Goal: Use online tool/utility

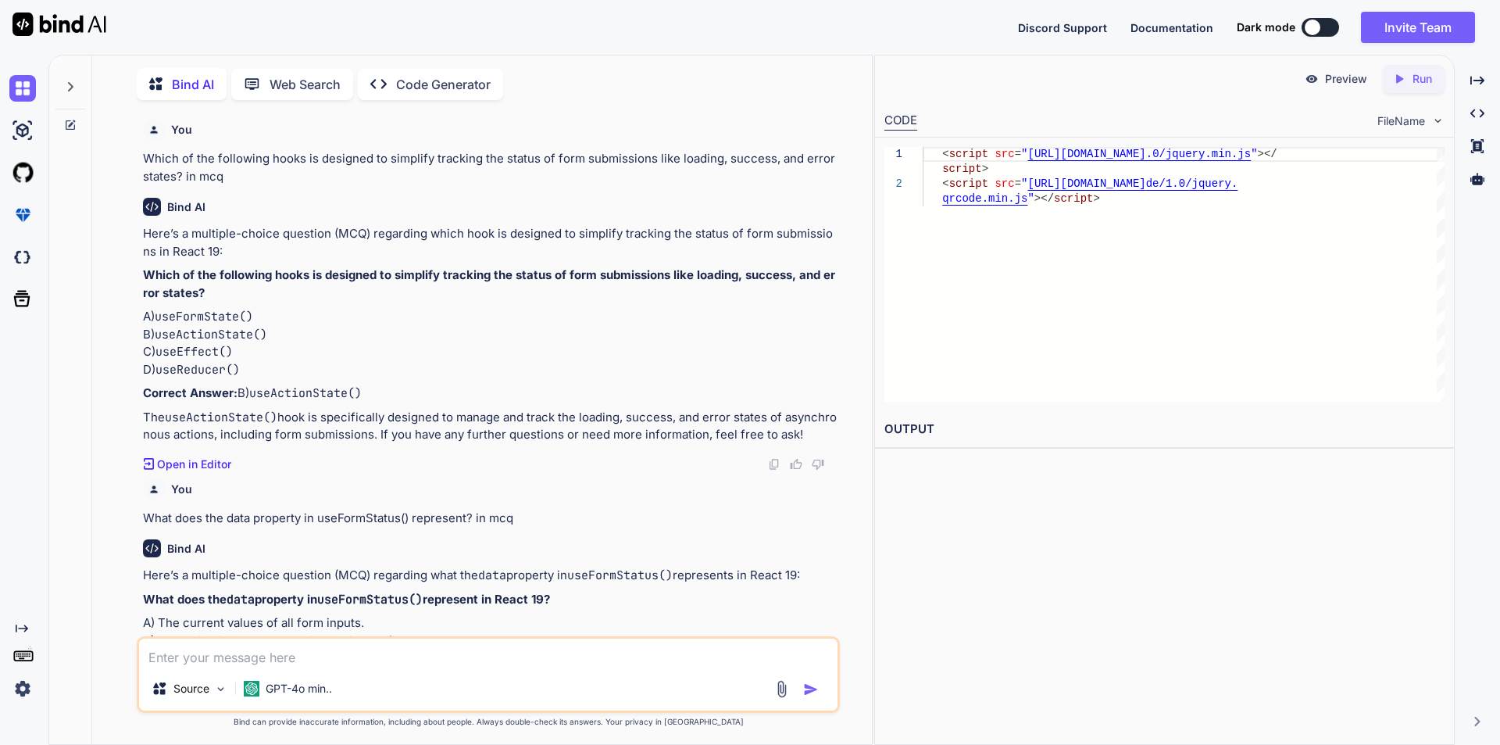
scroll to position [2913, 0]
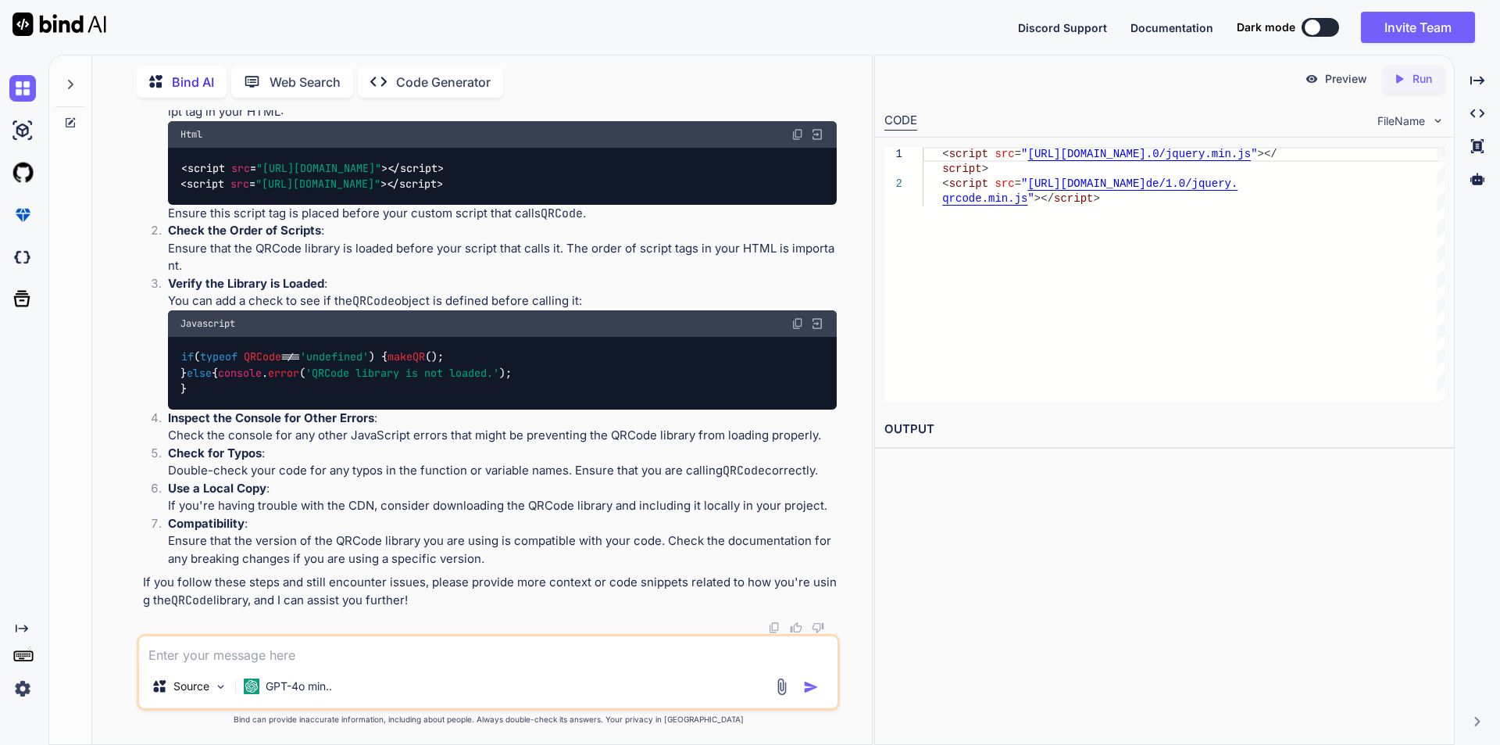
click at [242, 652] on textarea at bounding box center [488, 650] width 698 height 28
paste textarea "<div class="MenuSection w-100"> <iframe loading="lazy" src="/tap/assistance/Get…"
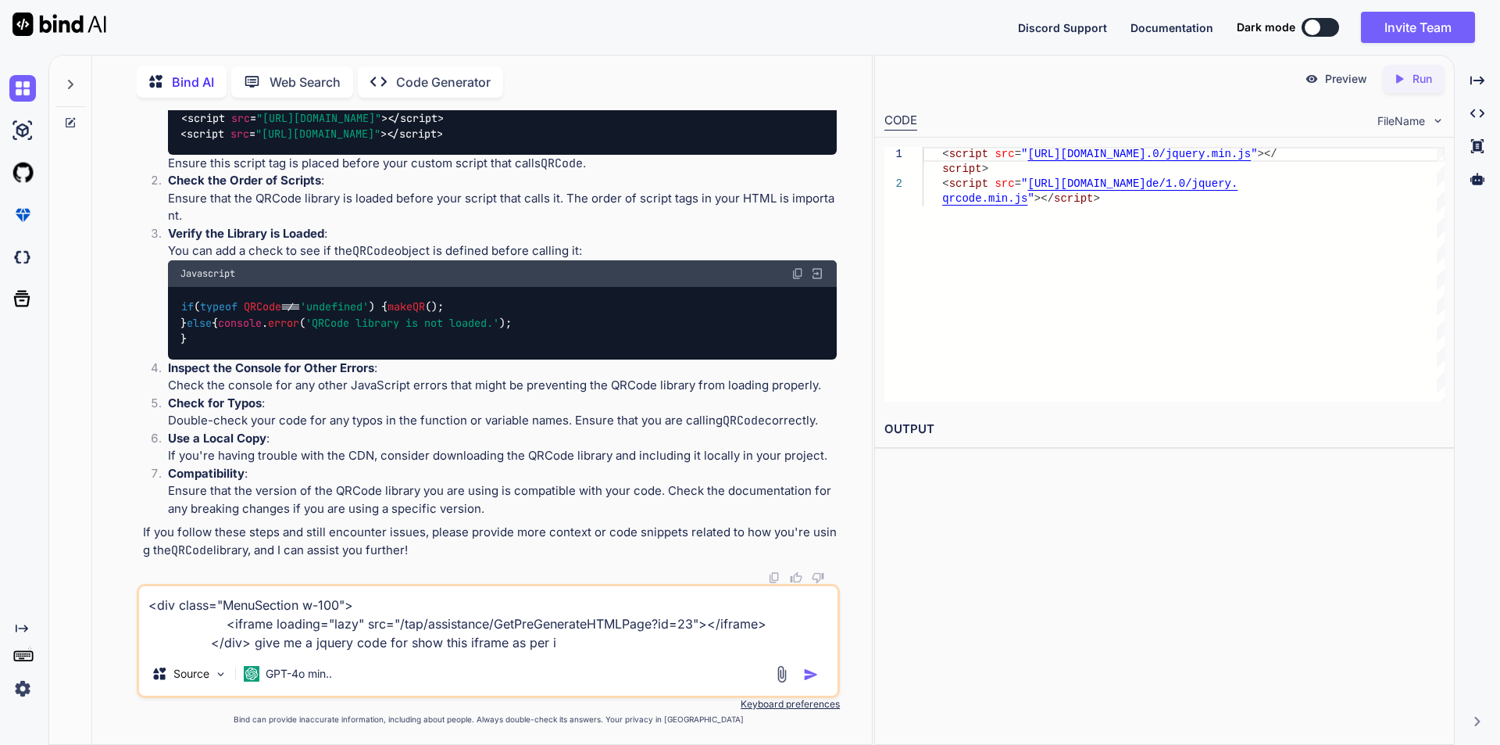
type textarea "<div class="MenuSection w-100"> <iframe loading="lazy" src="/tap/assistance/Get…"
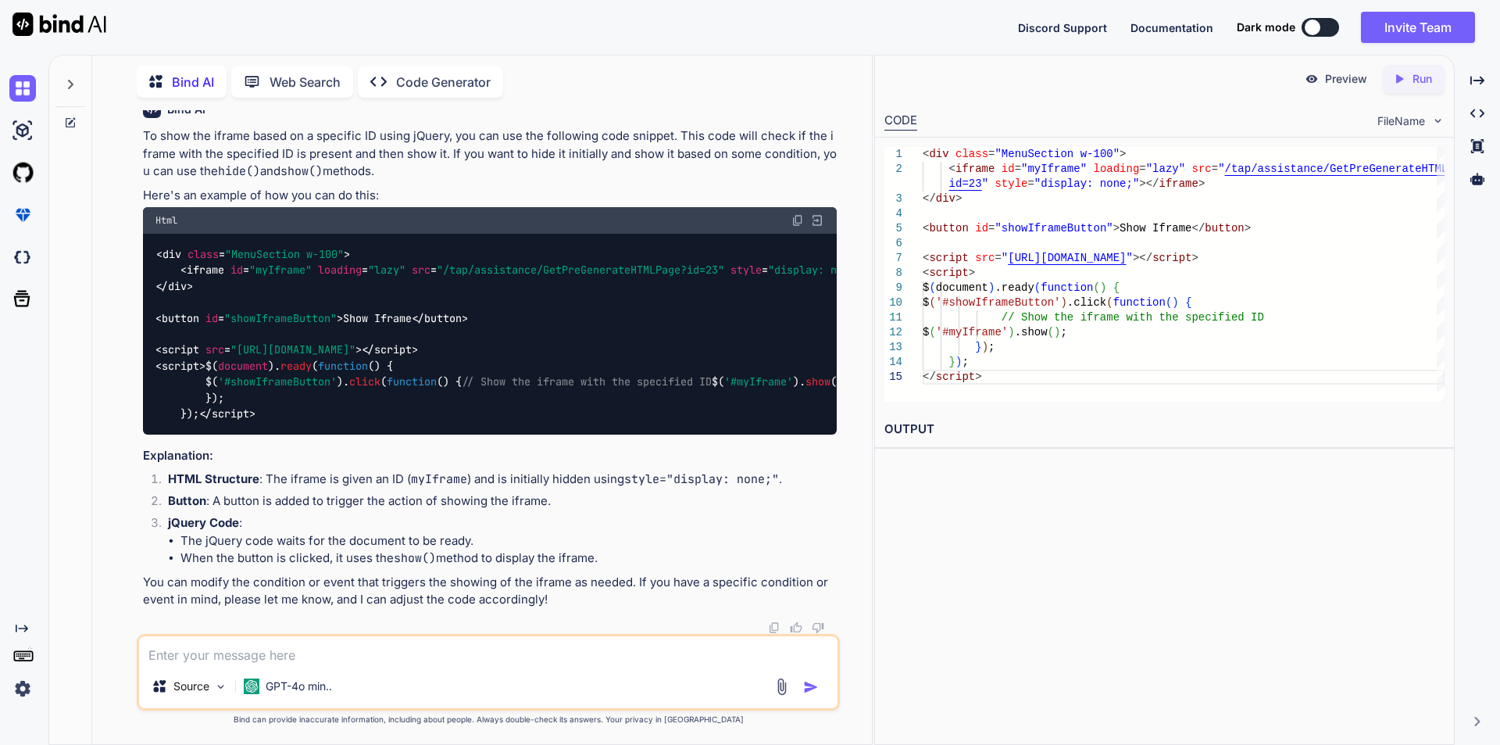
scroll to position [3685, 0]
click at [316, 389] on div "< div class = "MenuSection w-100" > < iframe id = "myIframe" loading = "lazy" s…" at bounding box center [490, 334] width 694 height 200
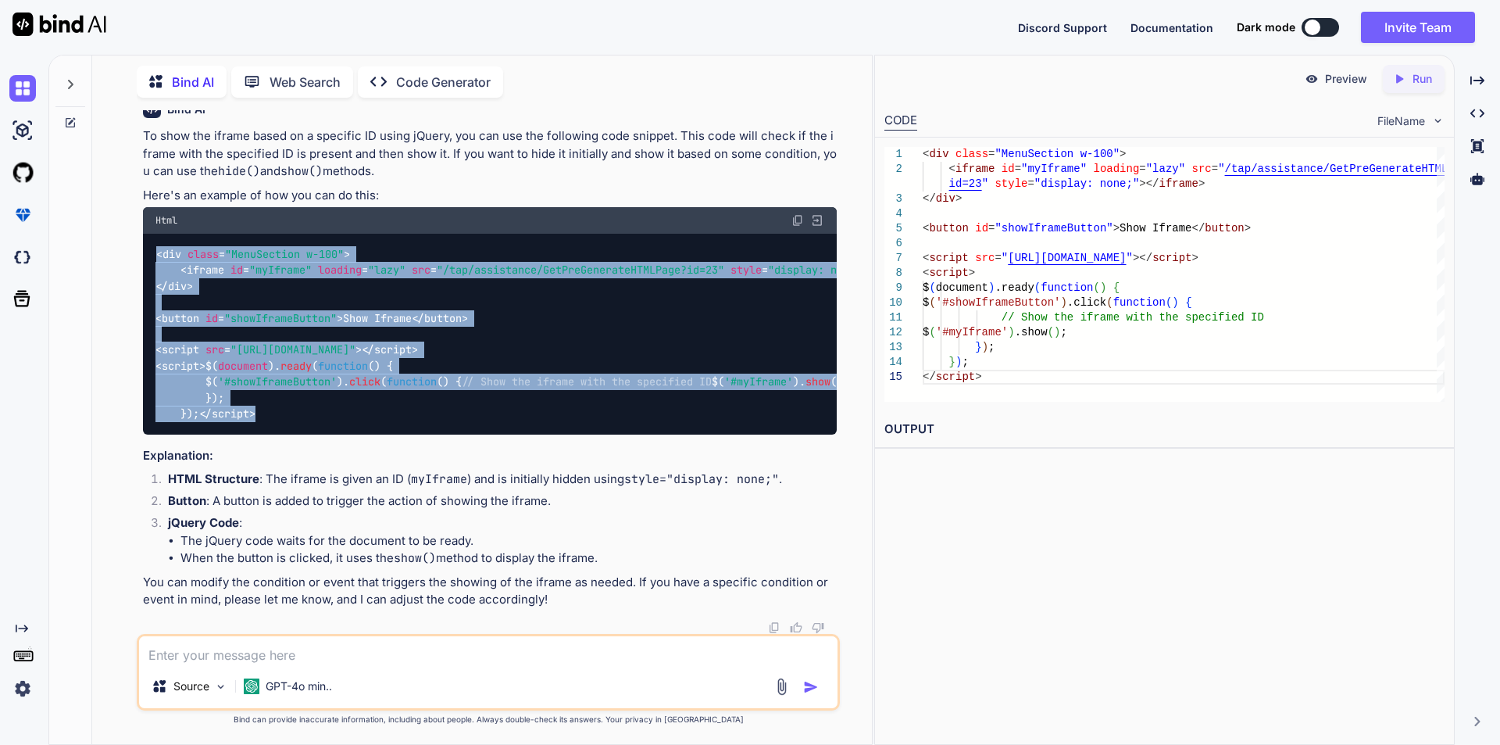
drag, startPoint x: 238, startPoint y: 407, endPoint x: 152, endPoint y: 178, distance: 244.5
click at [152, 234] on div "< div class = "MenuSection w-100" > < iframe id = "myIframe" loading = "lazy" s…" at bounding box center [490, 334] width 694 height 200
copy code "< div class = "MenuSection w-100" > < iframe id = "myIframe" loading = "lazy" s…"
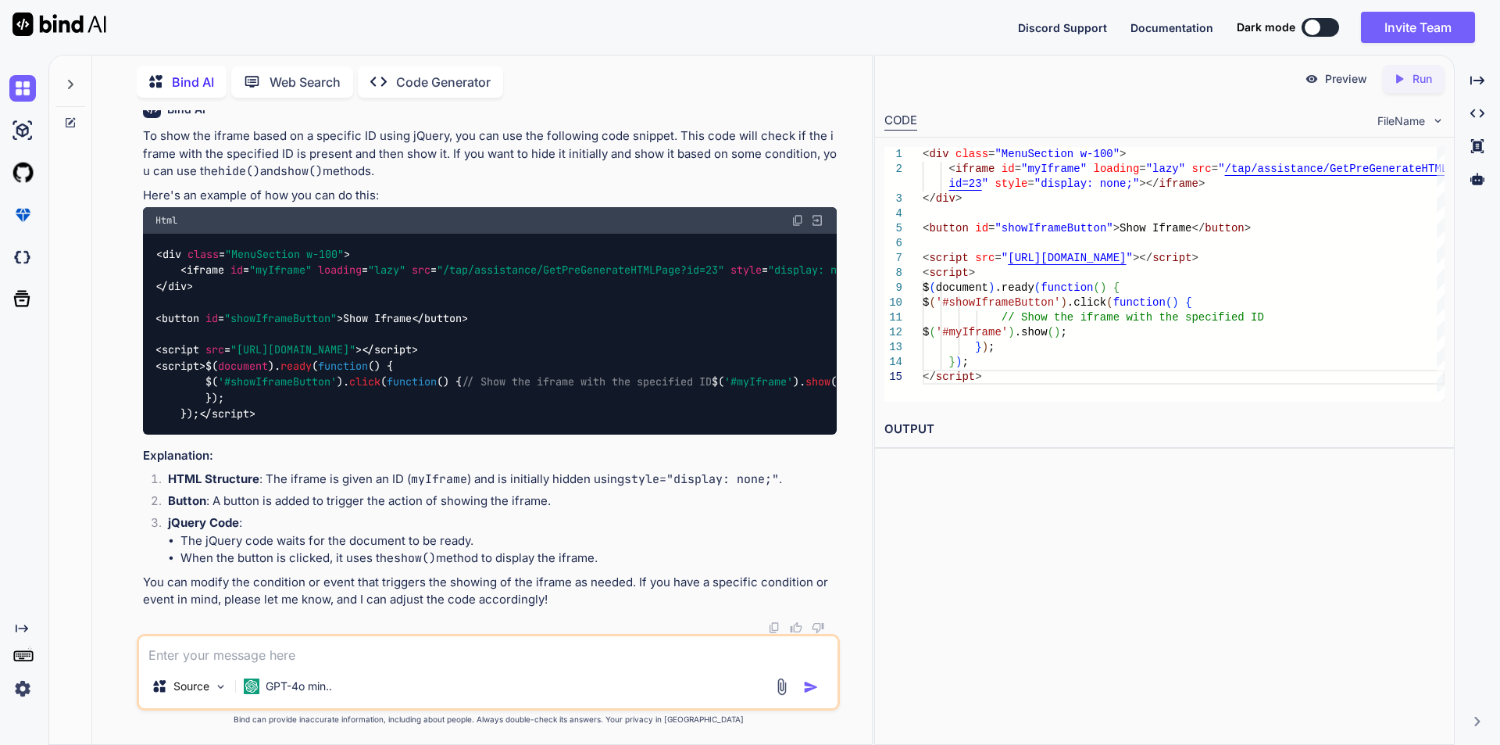
click at [425, 508] on li "Button : A button is added to trigger the action of showing the iframe." at bounding box center [495, 503] width 681 height 22
click at [598, 502] on li "Button : A button is added to trigger the action of showing the iframe." at bounding box center [495, 503] width 681 height 22
